Goal: Check status: Check status

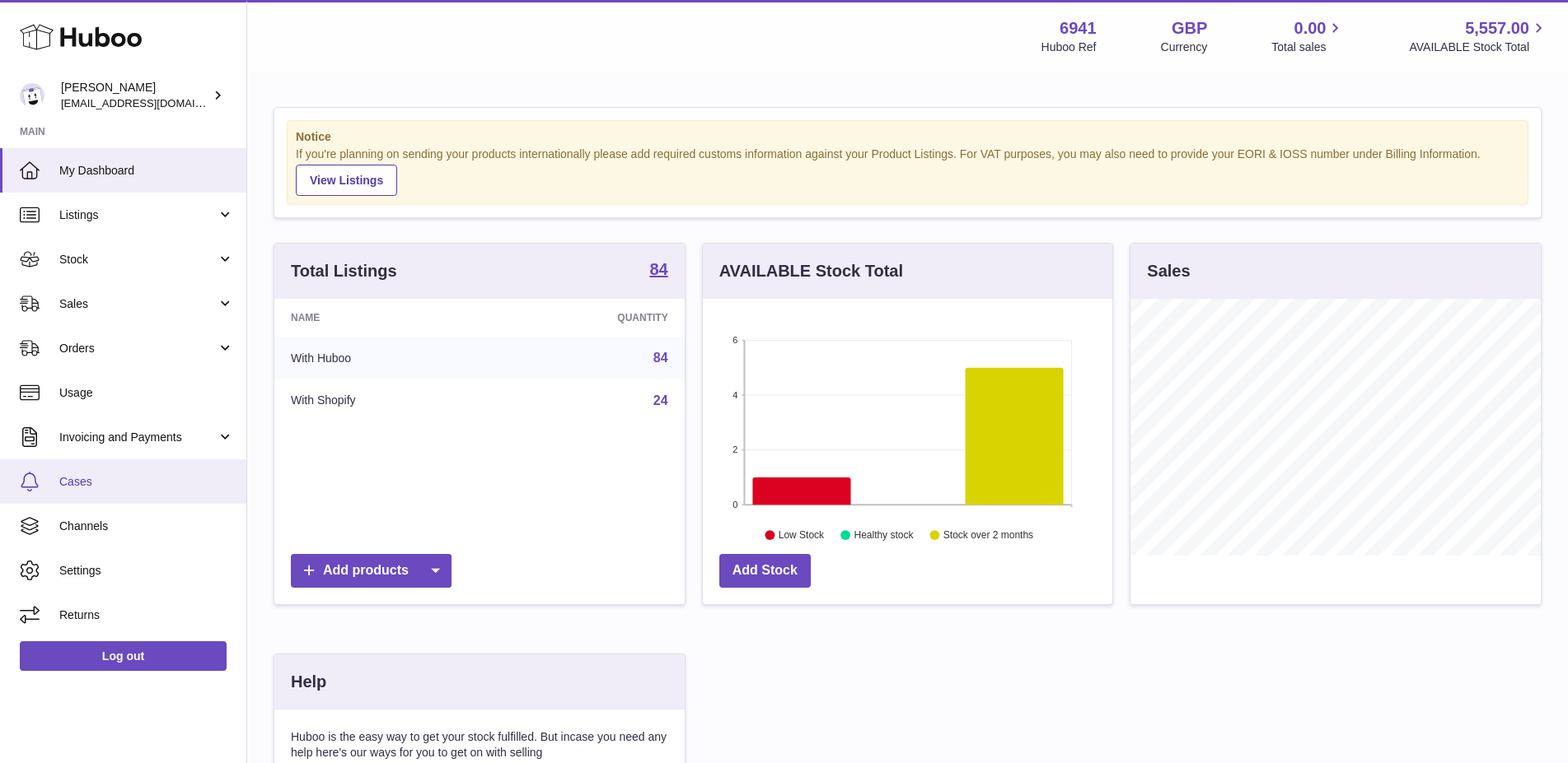
scroll to position [257, 410]
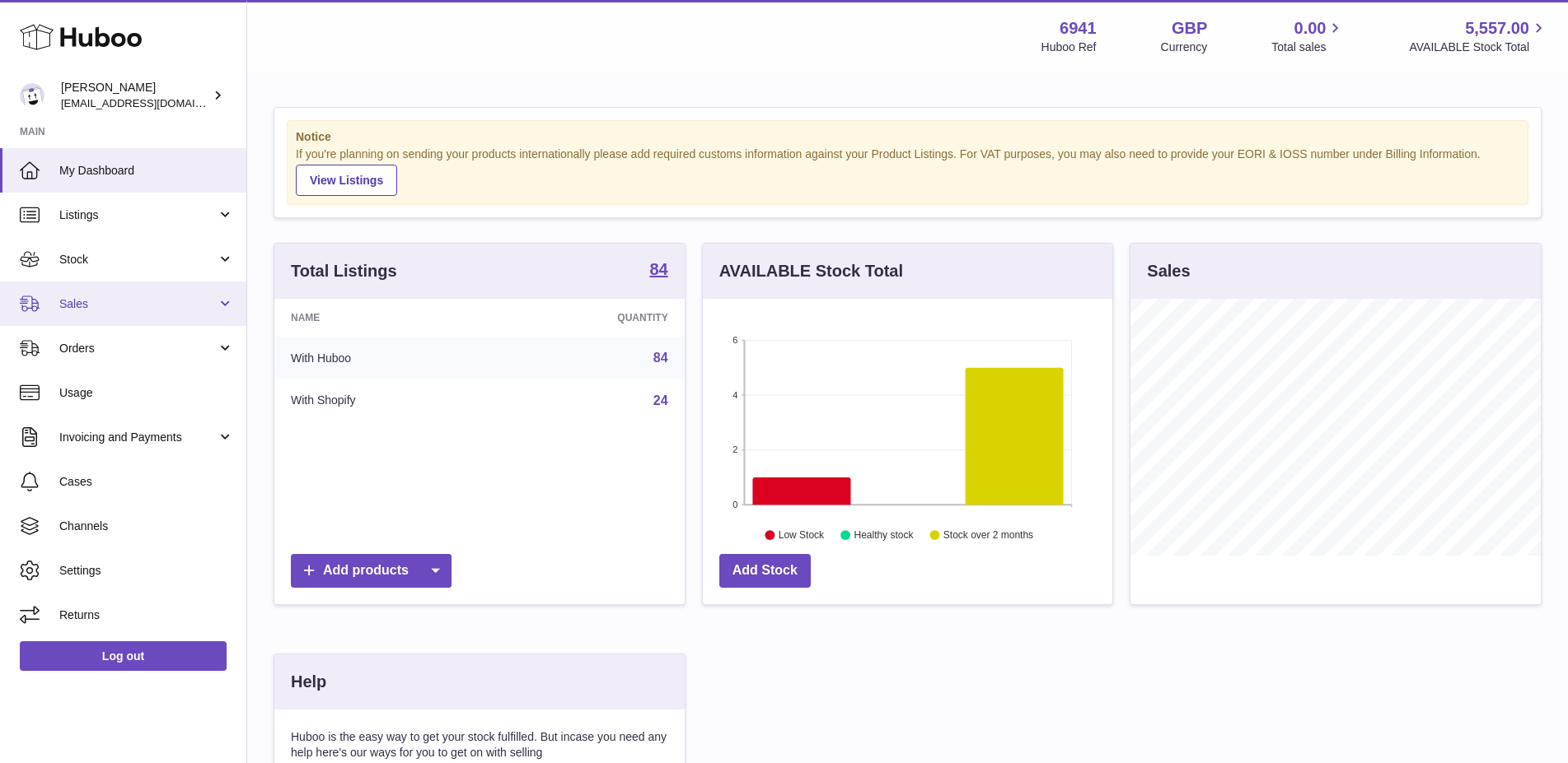
click at [94, 295] on link "Sales" at bounding box center [123, 304] width 247 height 44
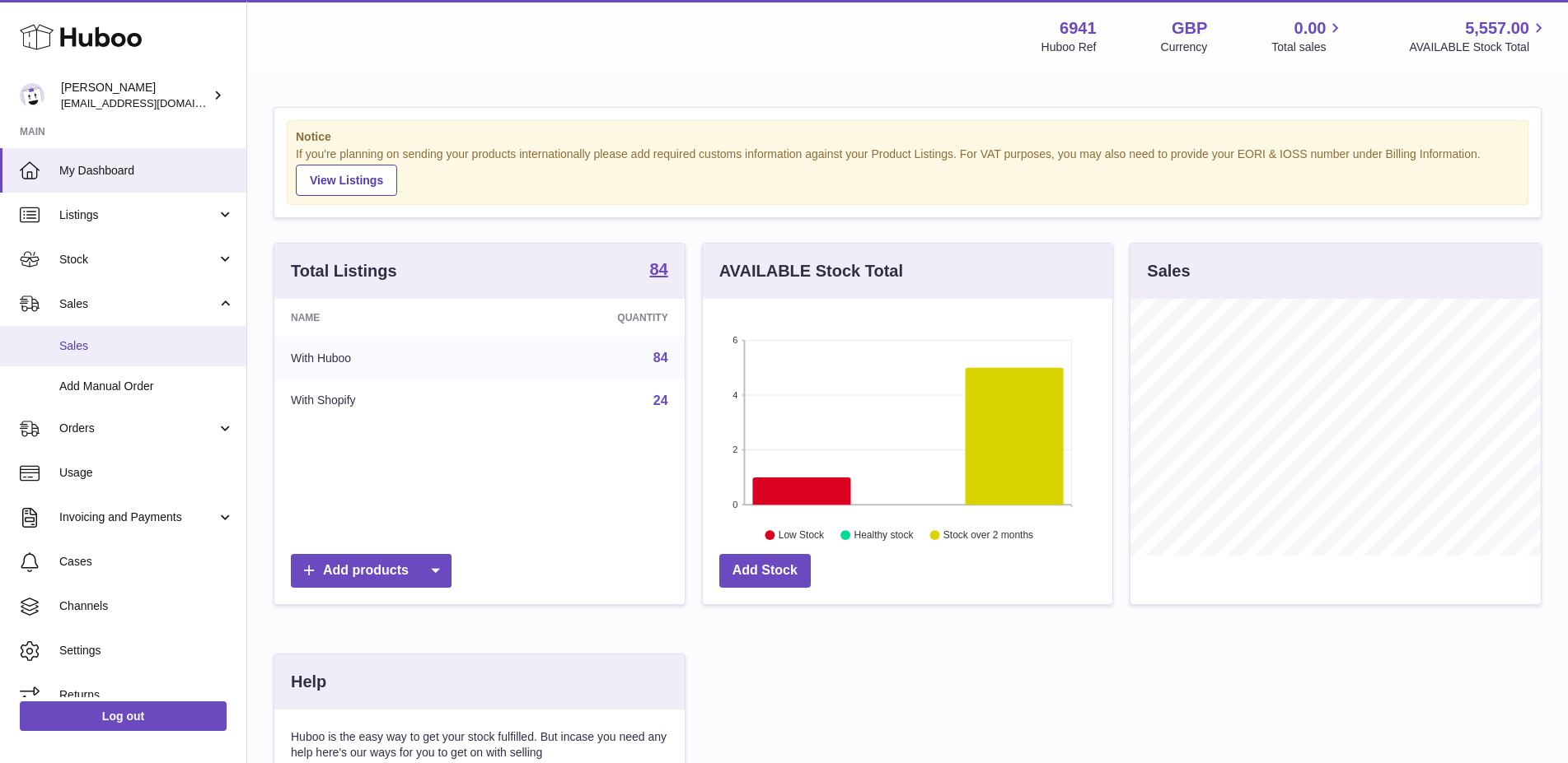
click at [107, 358] on link "Sales" at bounding box center [123, 346] width 247 height 40
click at [106, 356] on link "Sales" at bounding box center [123, 346] width 247 height 40
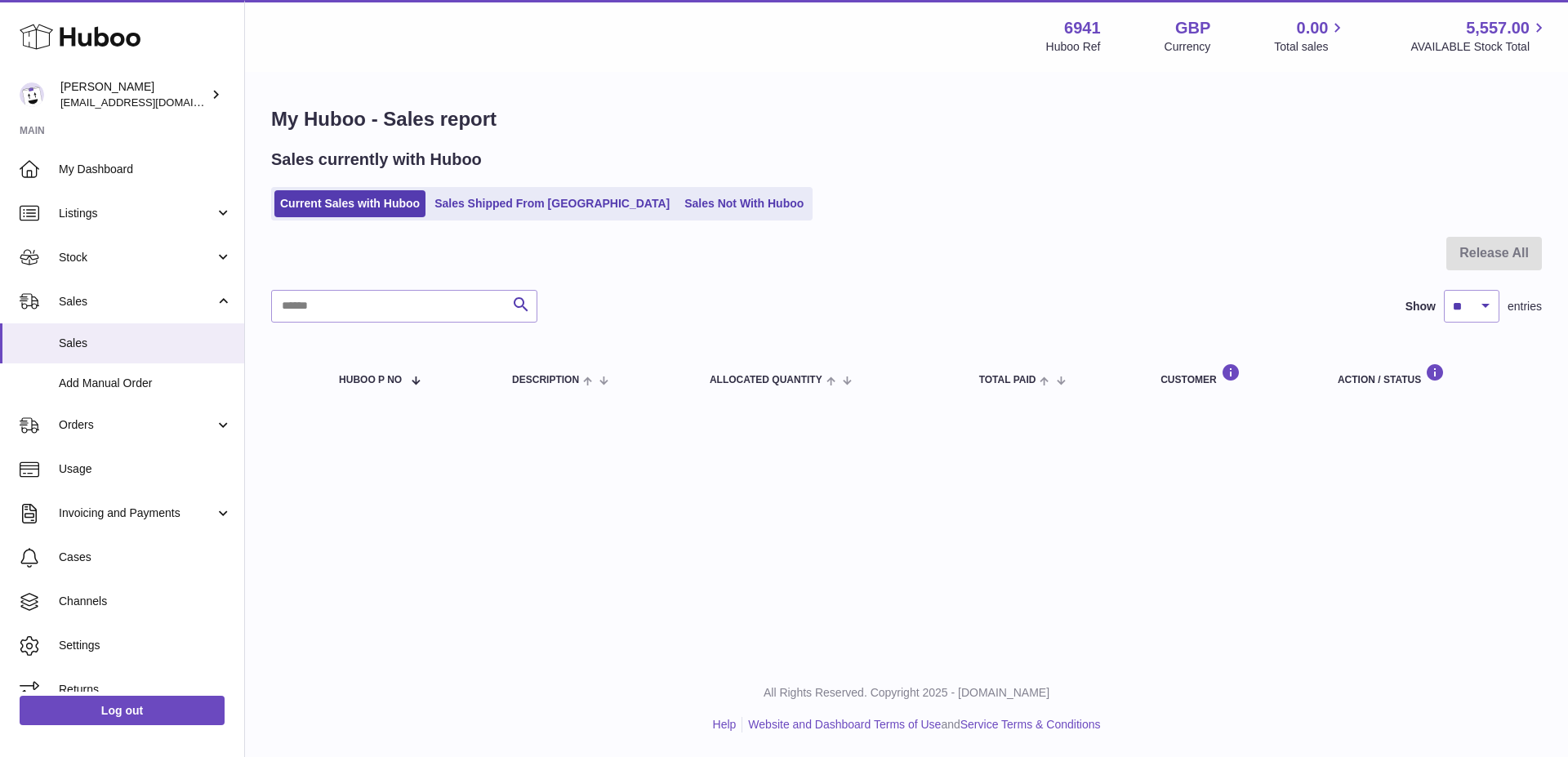
click at [945, 485] on div "Menu Huboo 6941 Huboo Ref GBP Currency 0.00 Total sales 5,557.00 AVAILABLE Stoc…" at bounding box center [906, 330] width 1323 height 661
click at [536, 205] on link "Sales Shipped From Huboo" at bounding box center [552, 204] width 247 height 27
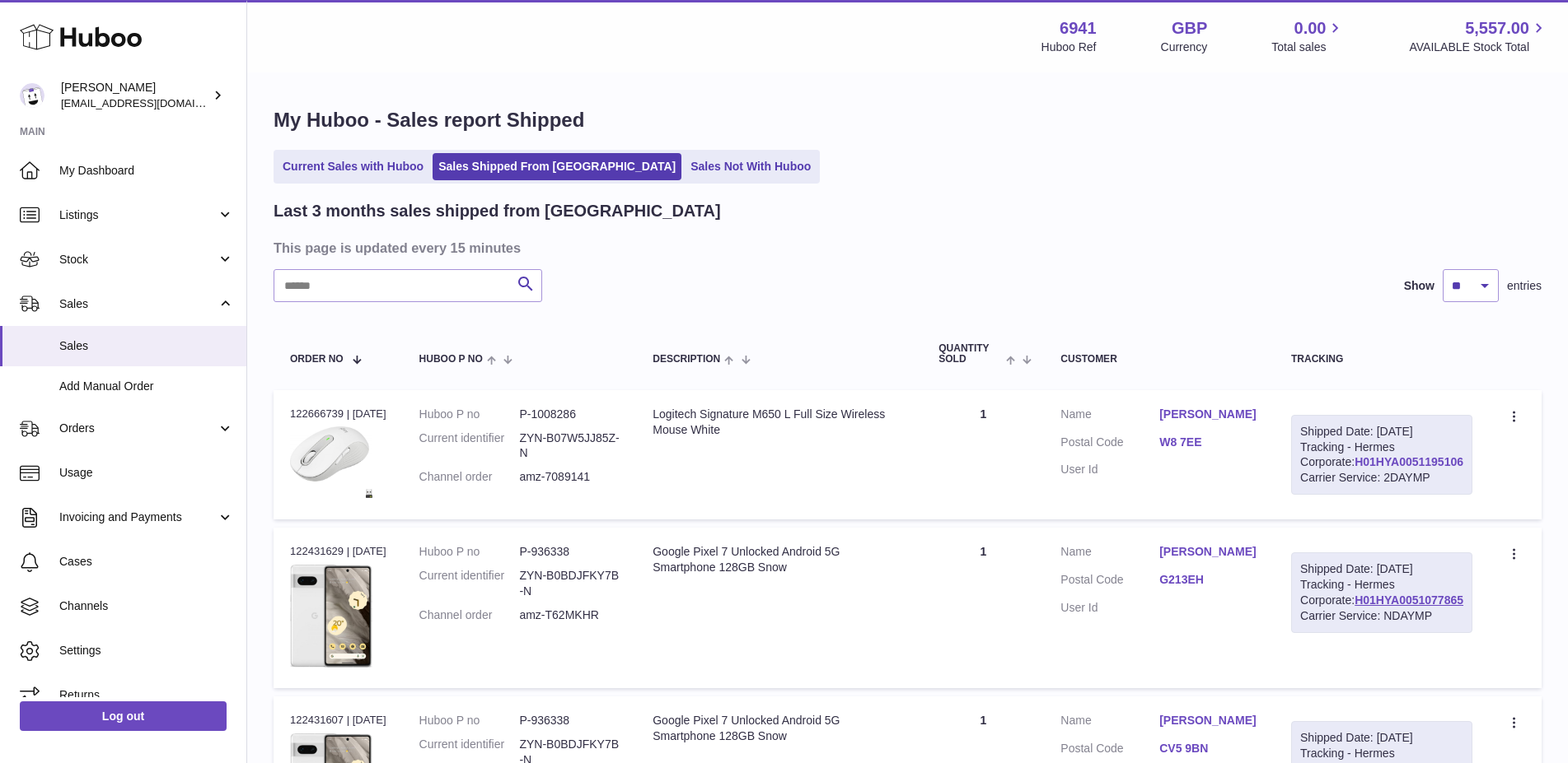
drag, startPoint x: 1464, startPoint y: 487, endPoint x: 1352, endPoint y: 495, distance: 112.3
click at [1352, 495] on div "Shipped Date: 11th Aug 2025 Tracking - Hermes Corporate: H01HYA0051195106 Carri…" at bounding box center [1382, 455] width 181 height 80
click at [1441, 459] on div "Shipped Date: 11th Aug 2025 Tracking - Hermes Corporate: H01HYA0051195106 Carri…" at bounding box center [1382, 455] width 181 height 80
copy div "Hermes"
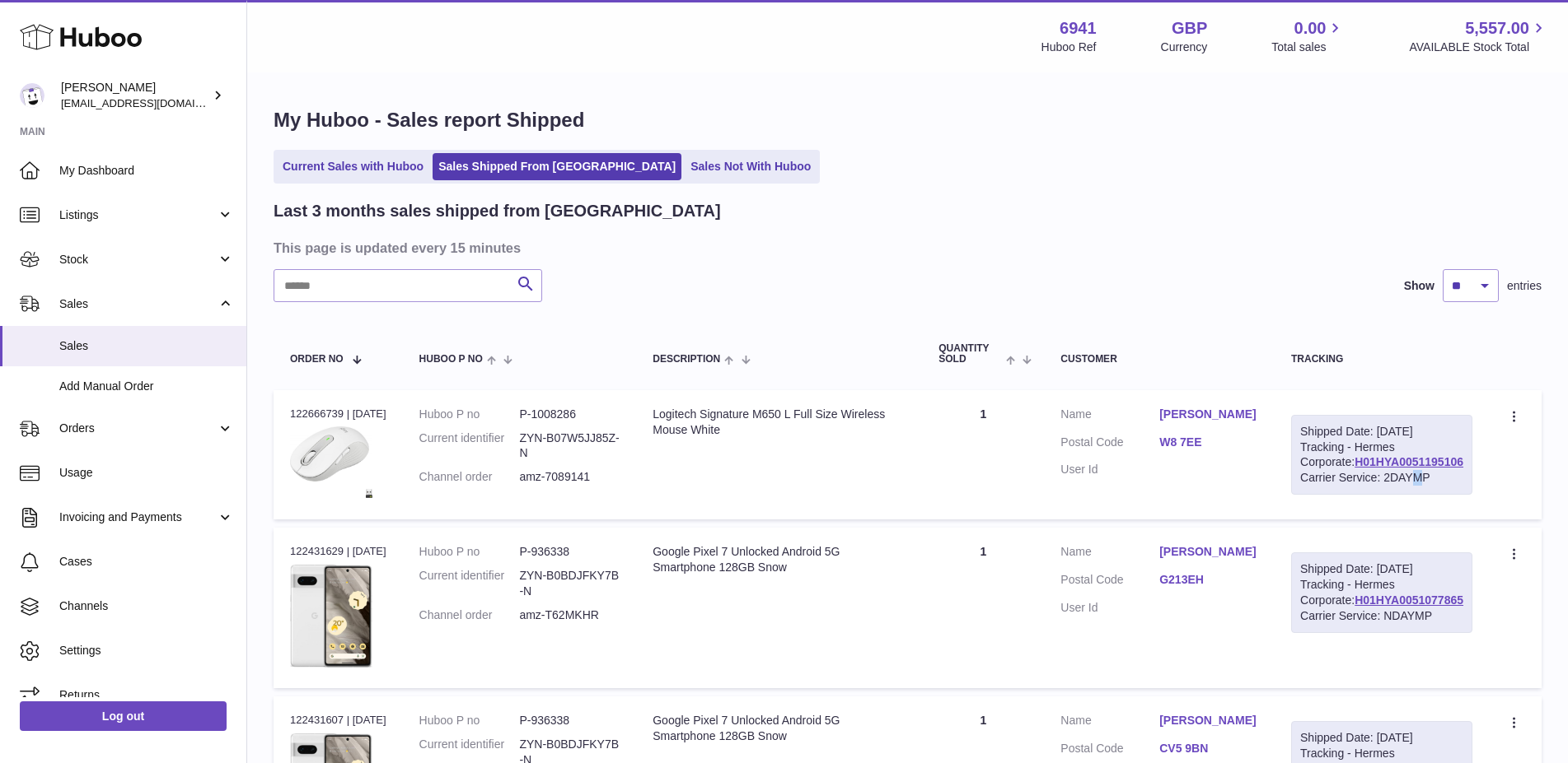
click at [1384, 485] on div "Carrier Service: 2DAYMP" at bounding box center [1382, 478] width 163 height 16
copy div "2DAYMP"
click at [1469, 490] on div "Shipped Date: 11th Aug 2025 Tracking - Hermes Corporate: H01HYA0051195106 Carri…" at bounding box center [1382, 455] width 181 height 80
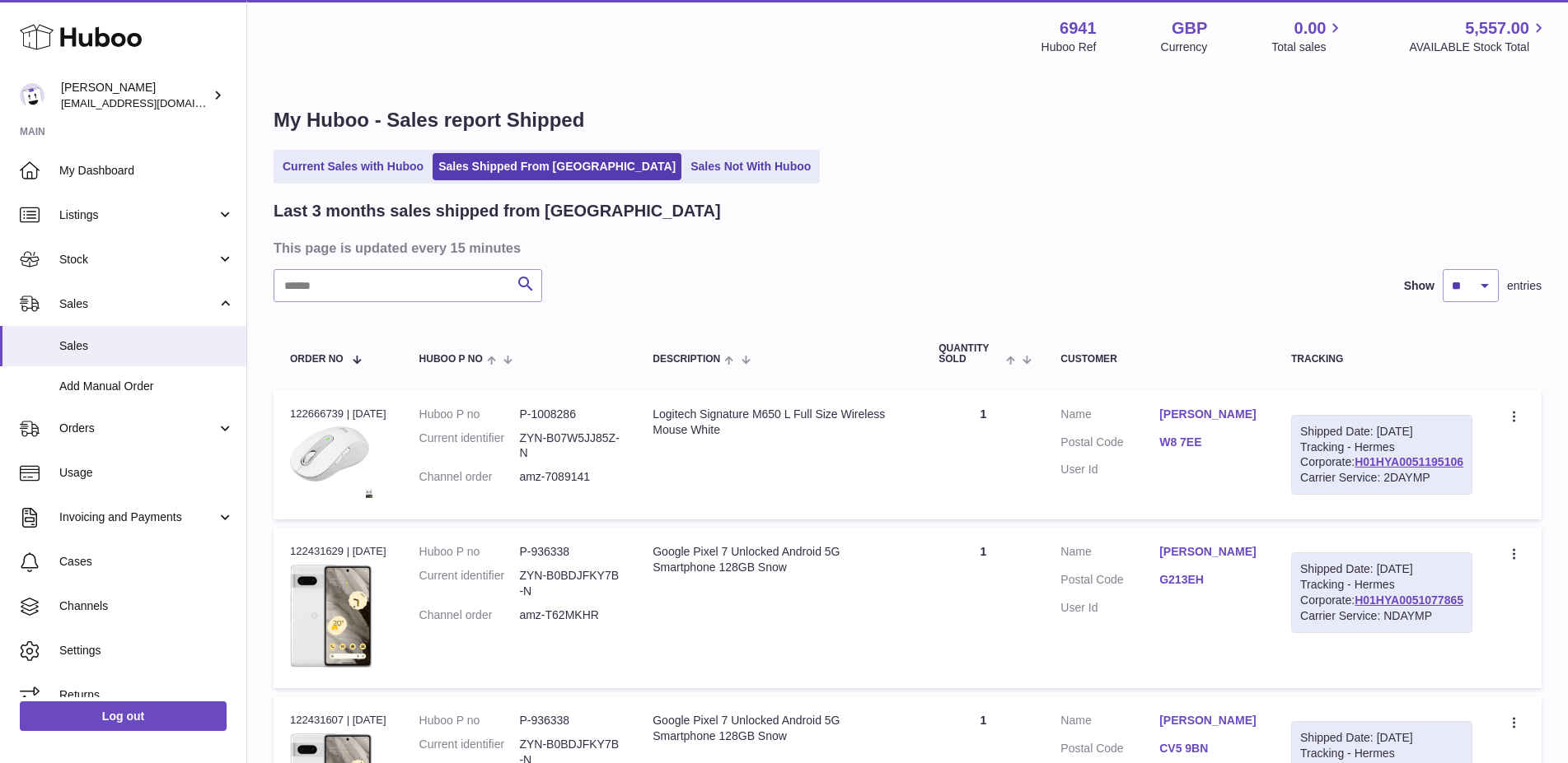
click at [1469, 490] on div "Shipped Date: 11th Aug 2025 Tracking - Hermes Corporate: H01HYA0051195106 Carri…" at bounding box center [1382, 455] width 181 height 80
copy div "Shipped Date: 11th Aug 2025 Tracking - Hermes Corporate: H01HYA0051195106"
click at [1482, 492] on td "Shipped Date: 11th Aug 2025 Tracking - Hermes Corporate: H01HYA0051195106 Carri…" at bounding box center [1381, 454] width 214 height 130
click at [1466, 496] on div "Shipped Date: 11th Aug 2025 Tracking - Hermes Corporate: H01HYA0051195106 Carri…" at bounding box center [1382, 455] width 181 height 80
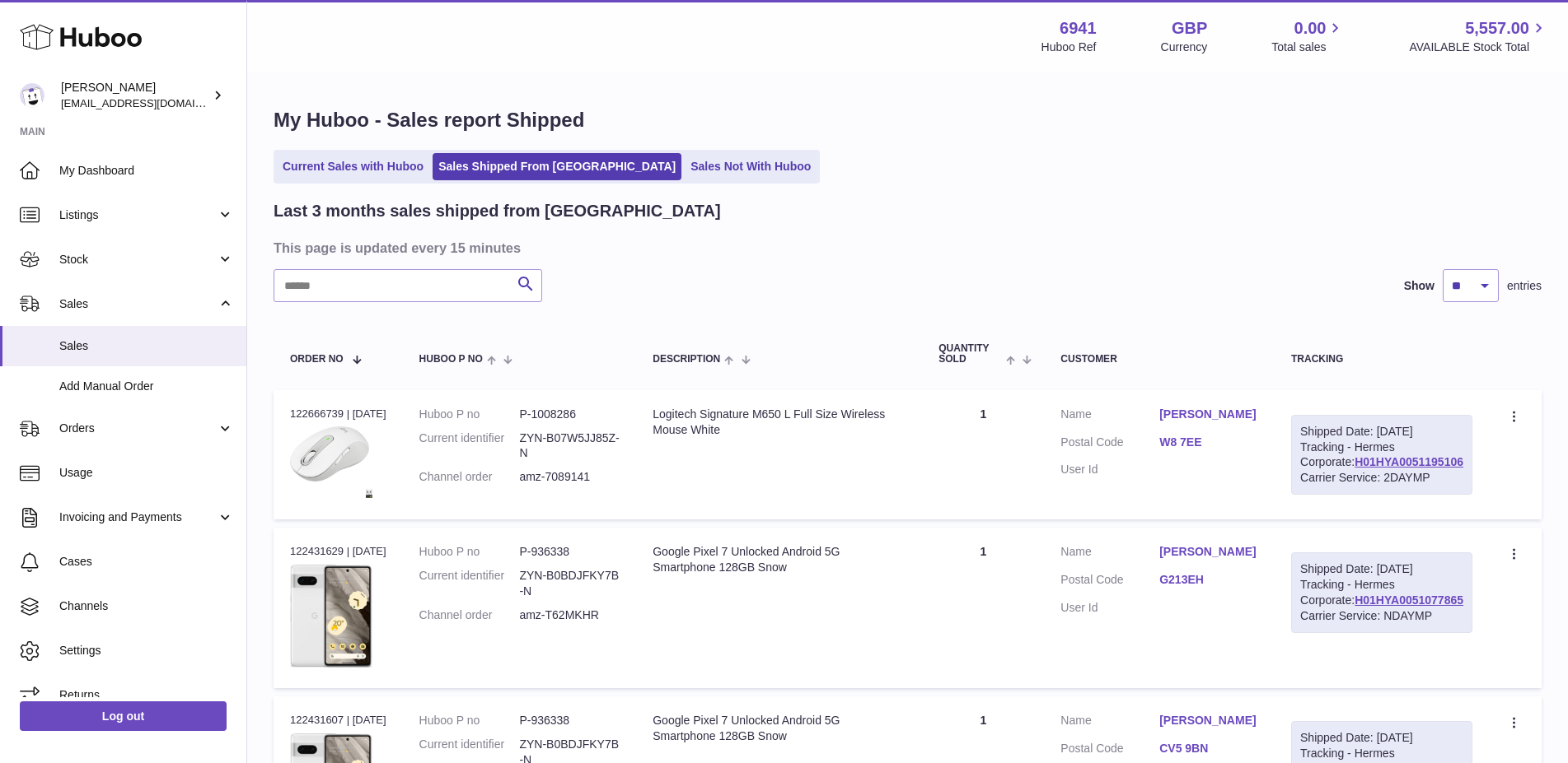
copy link "H01HYA0051195106"
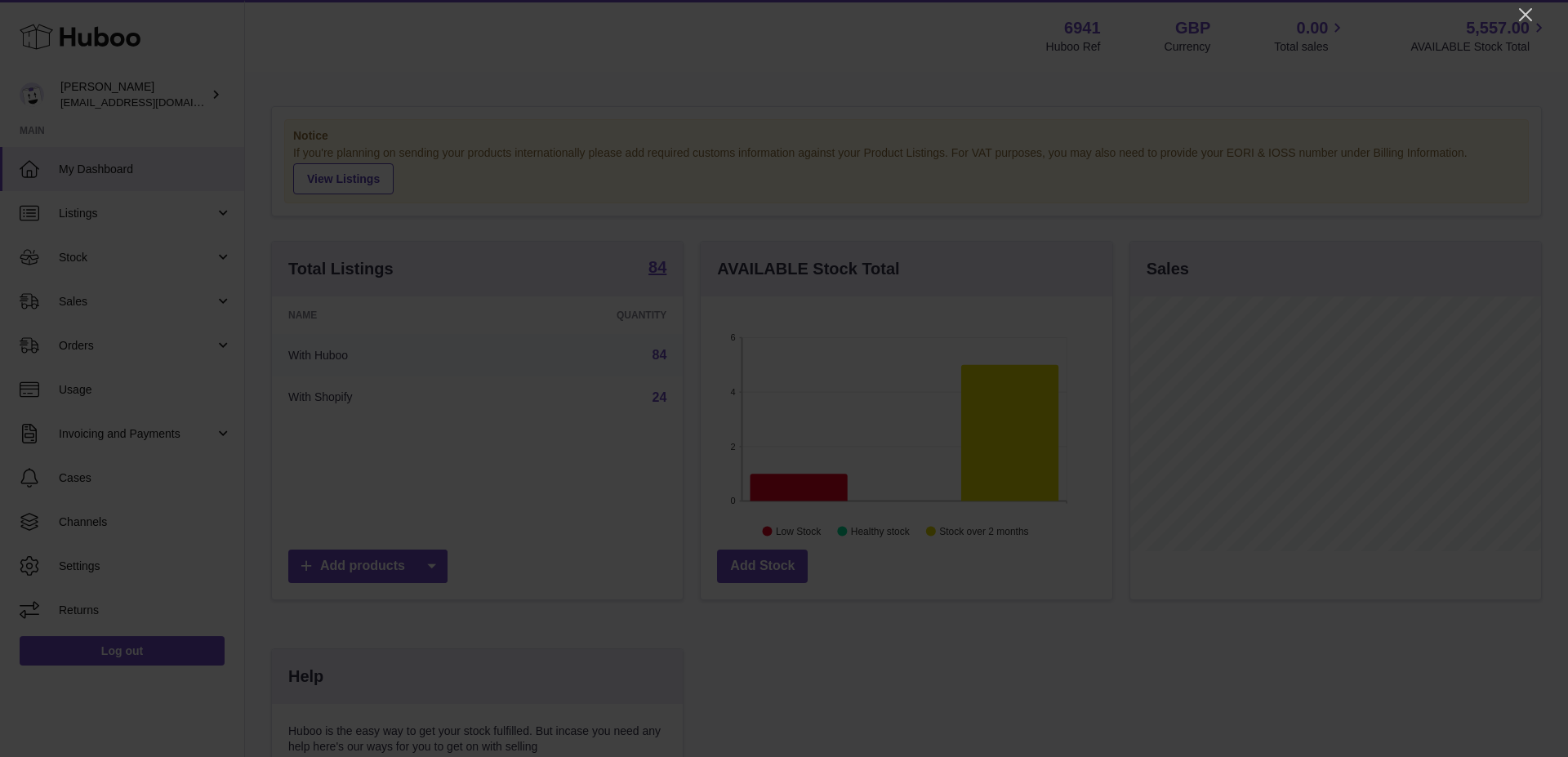
scroll to position [255, 411]
